Goal: Task Accomplishment & Management: Manage account settings

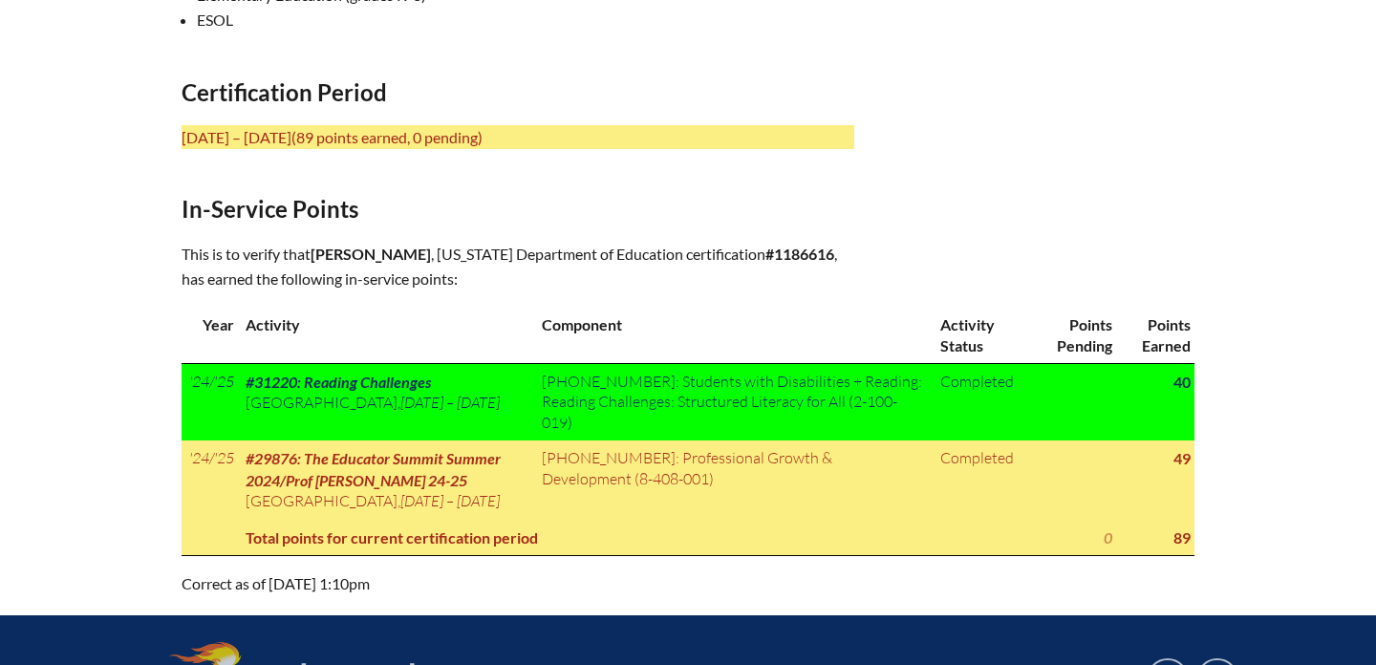
scroll to position [784, 0]
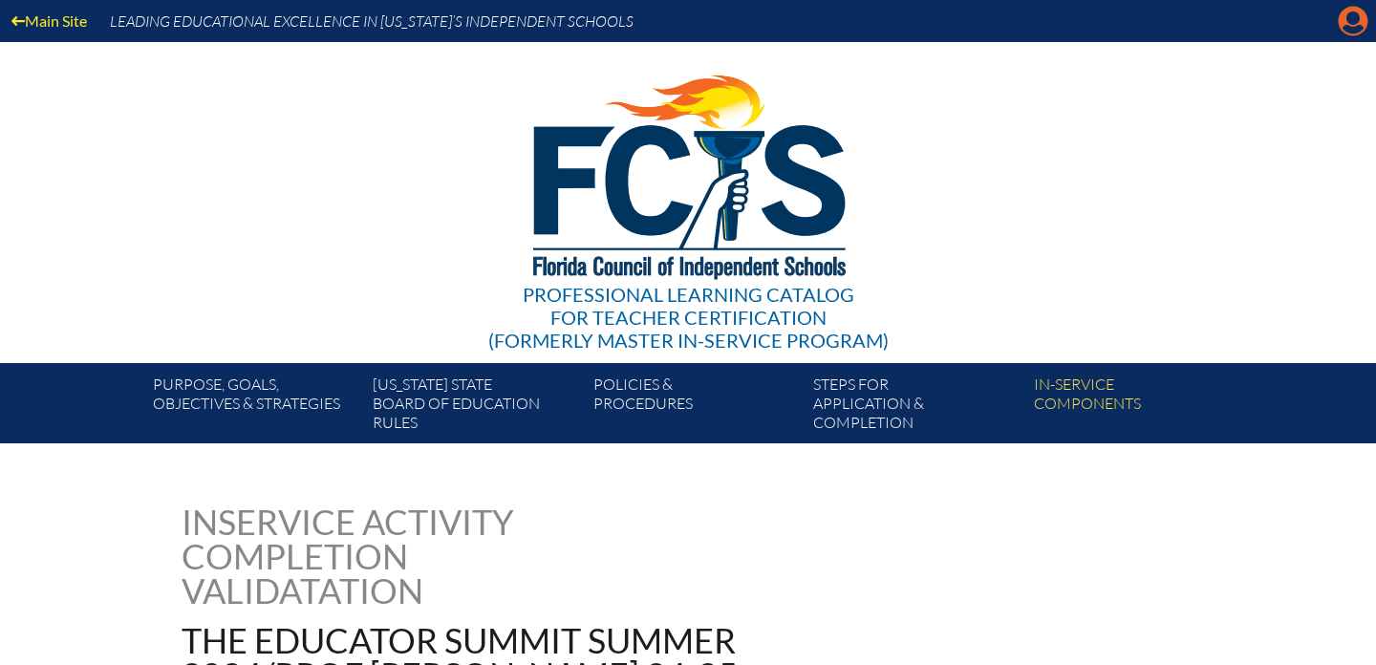
click at [1346, 26] on icon "Manage account" at bounding box center [1353, 21] width 31 height 31
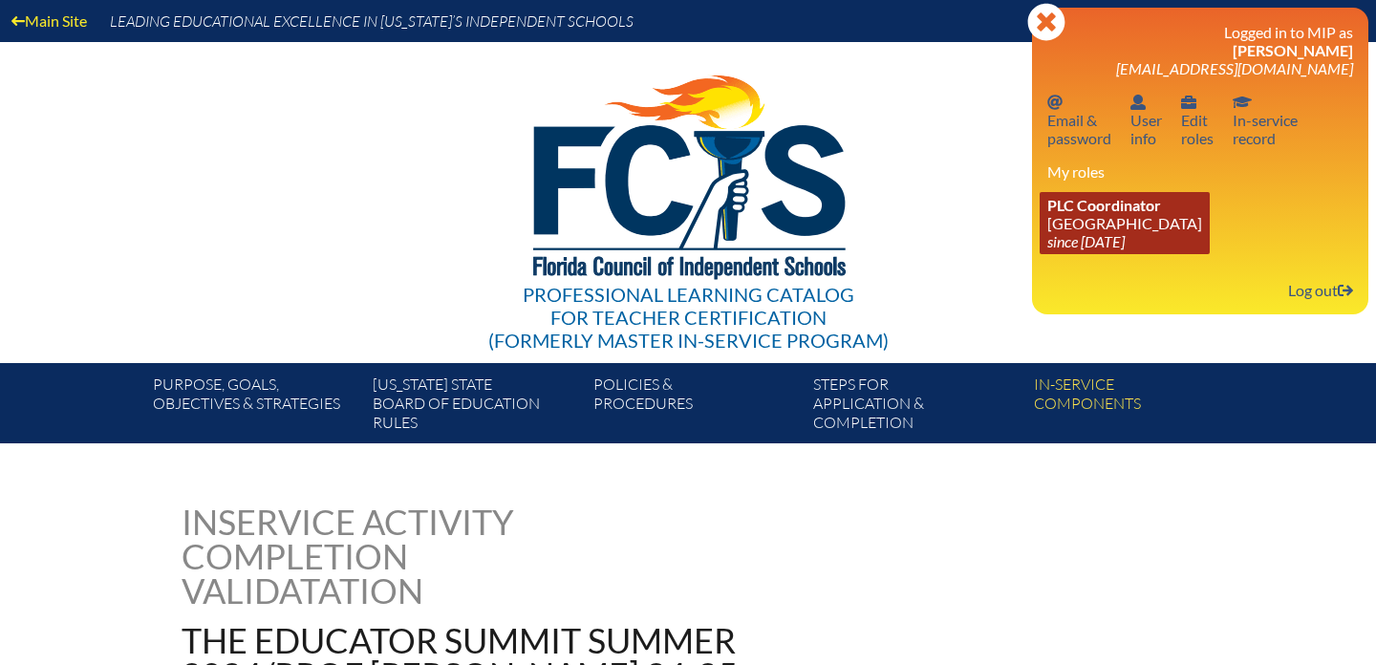
click at [1139, 232] on link "PLC Coordinator St. John’s Episcopal Parish Day School since 2010 Aug 8" at bounding box center [1125, 223] width 170 height 62
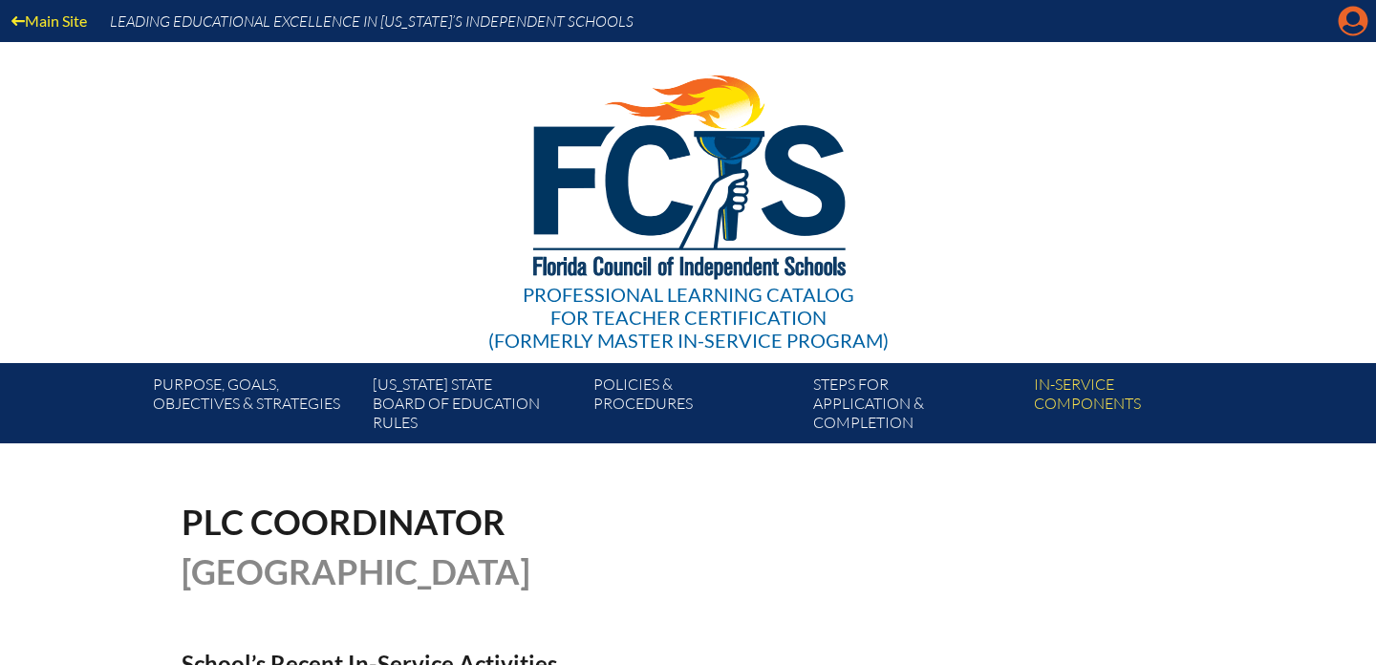
click at [1341, 29] on icon at bounding box center [1354, 22] width 30 height 30
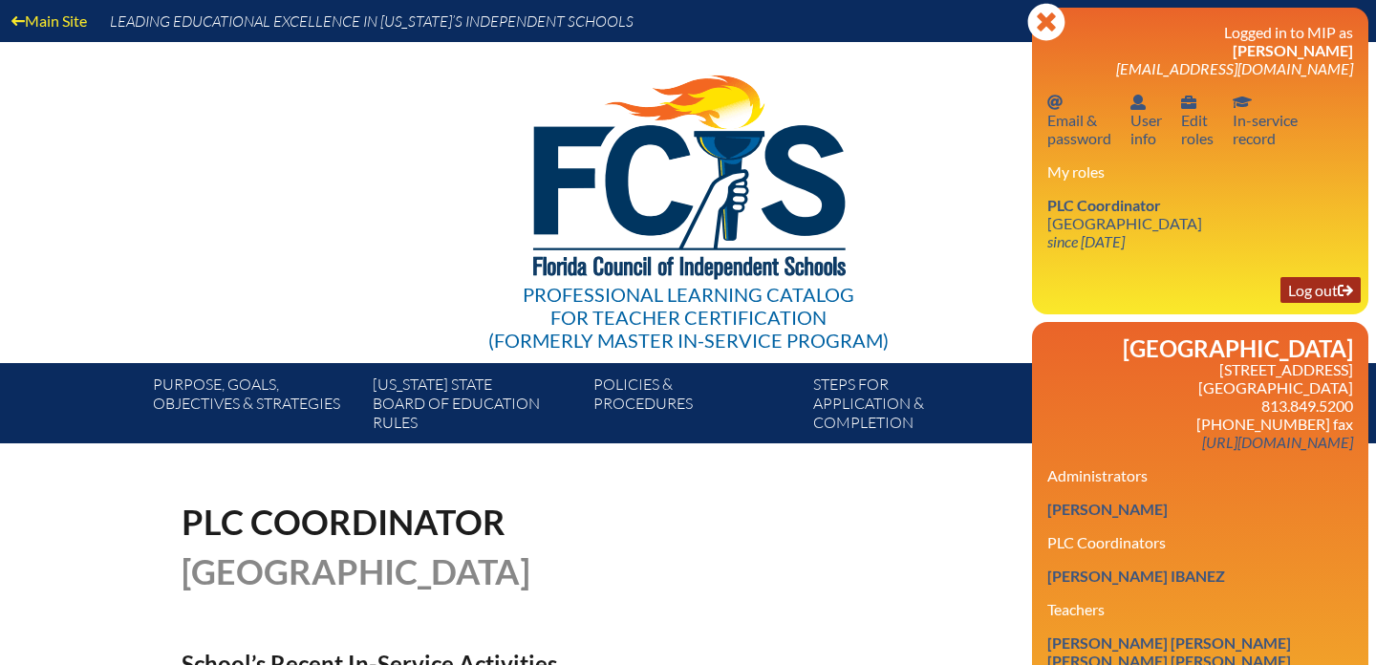
click at [1317, 300] on link "Log out Log out" at bounding box center [1320, 290] width 80 height 26
